Goal: Find specific page/section: Find specific page/section

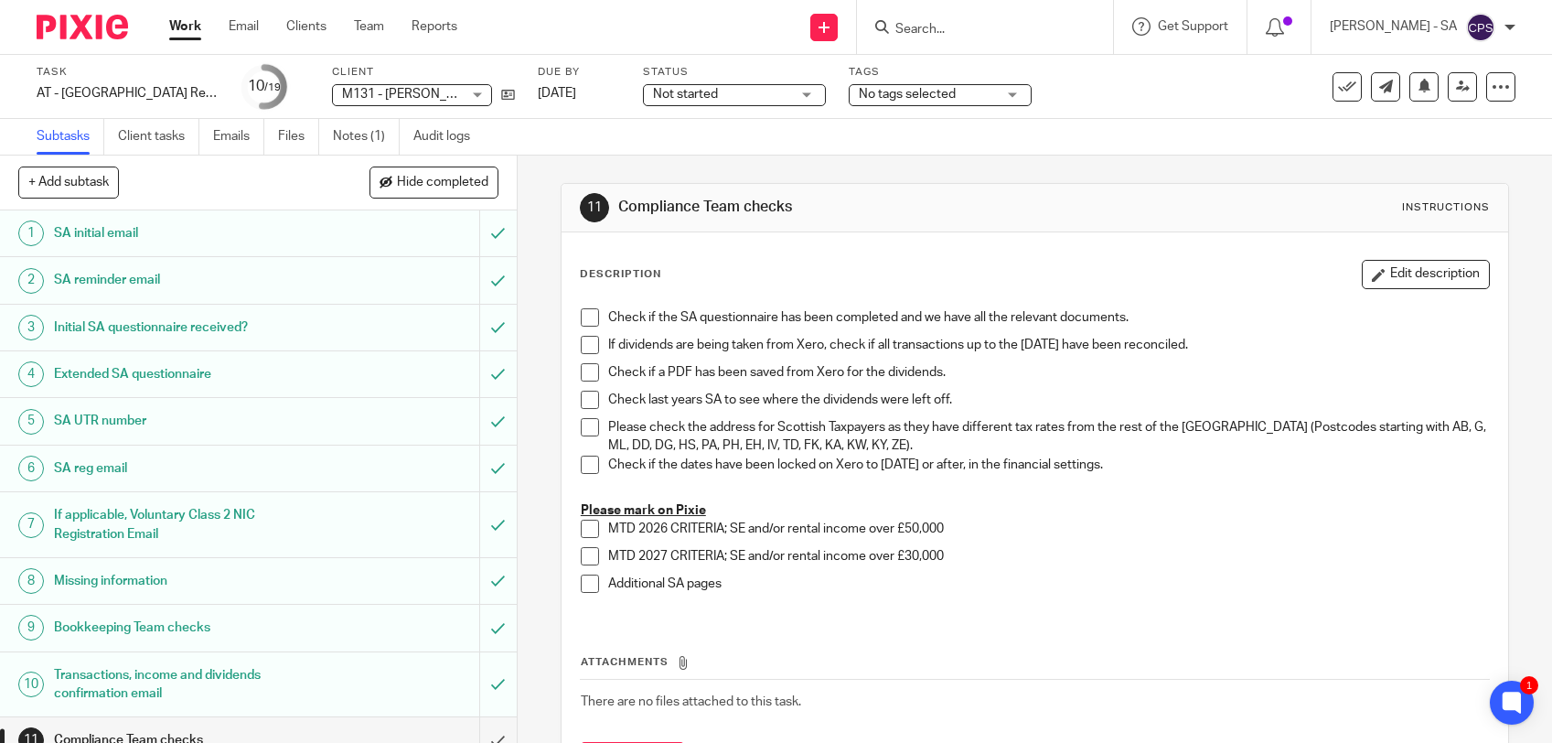
click at [979, 29] on input "Search" at bounding box center [976, 30] width 165 height 16
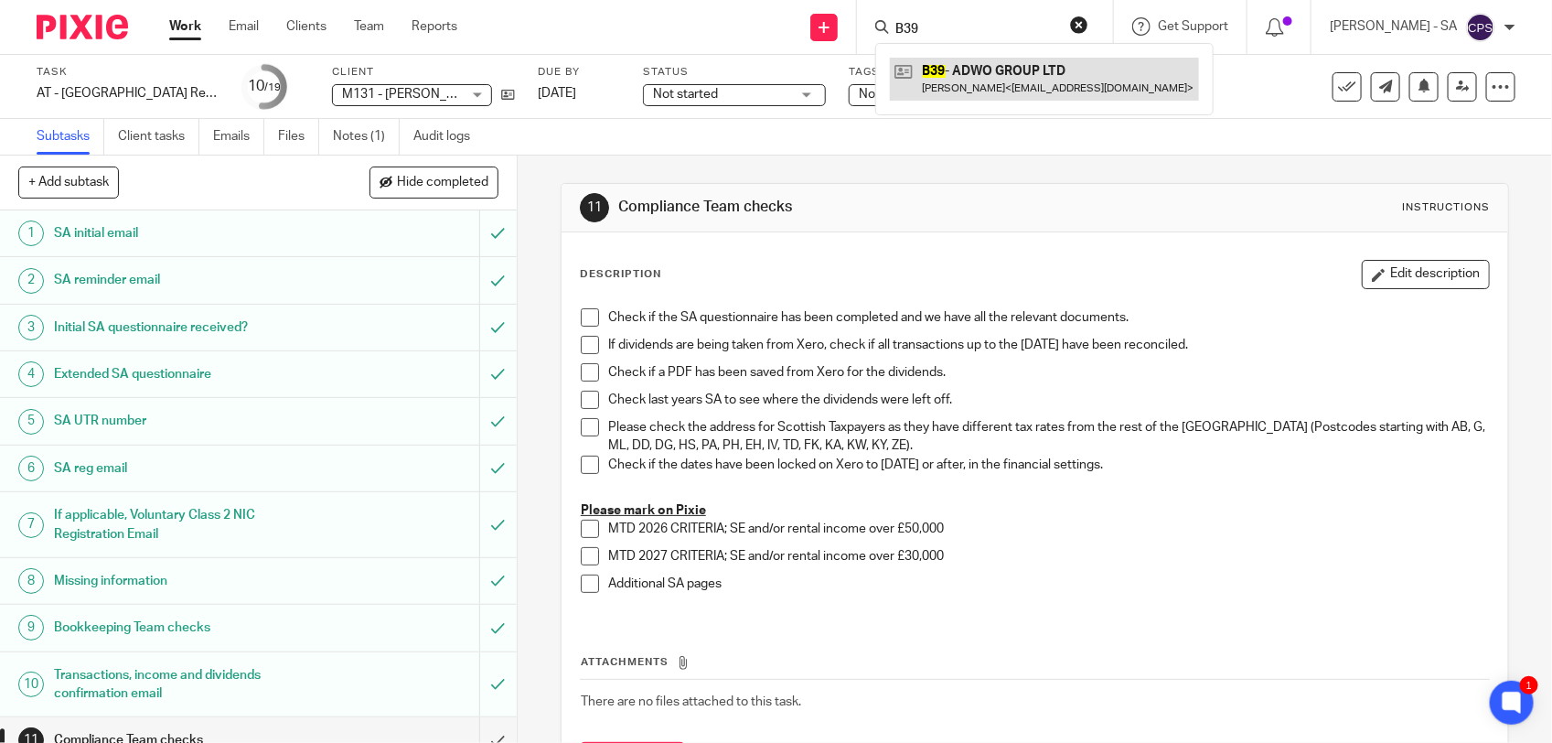
type input "B39"
click at [970, 82] on link at bounding box center [1044, 79] width 309 height 42
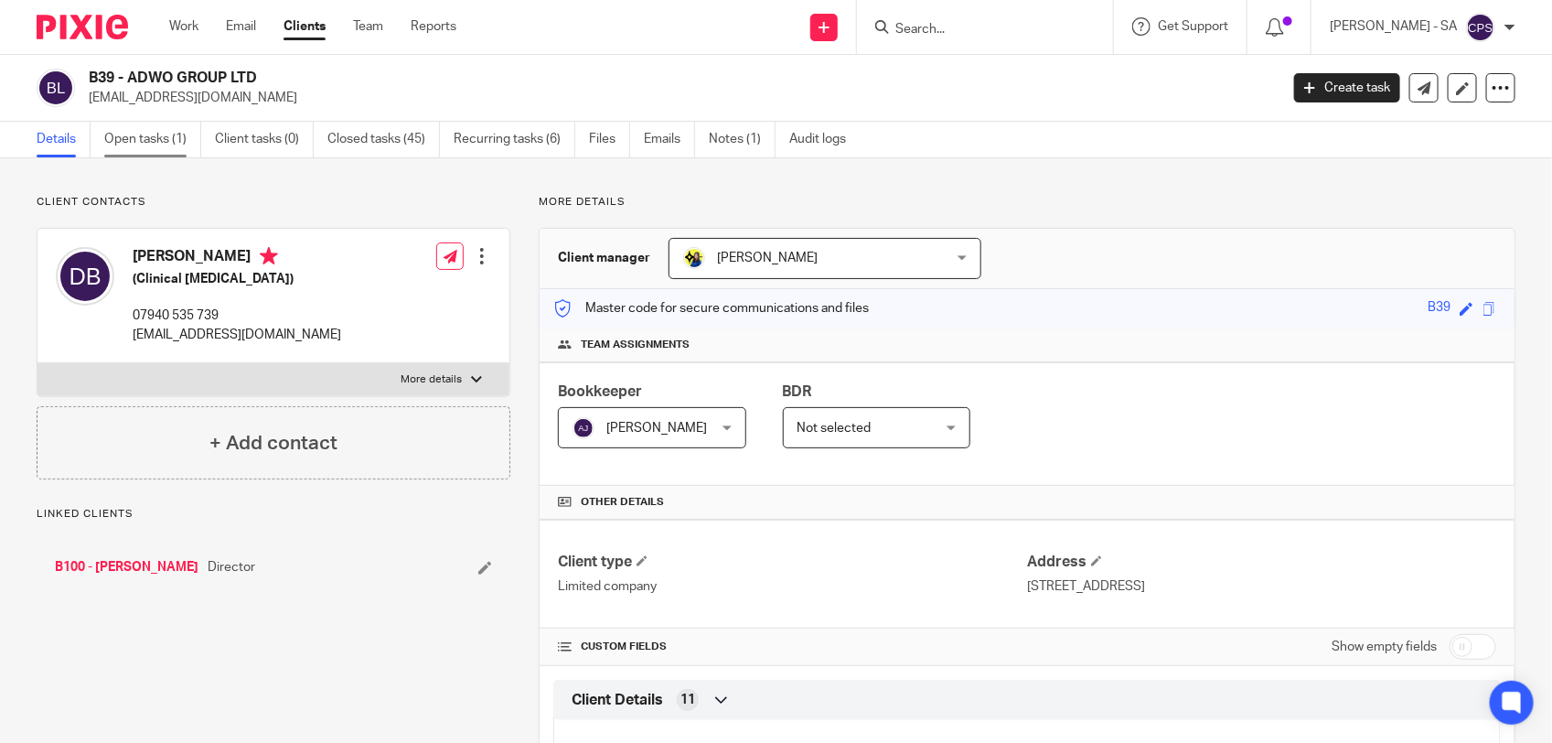
click at [167, 143] on link "Open tasks (1)" at bounding box center [152, 140] width 97 height 36
